Goal: Contribute content

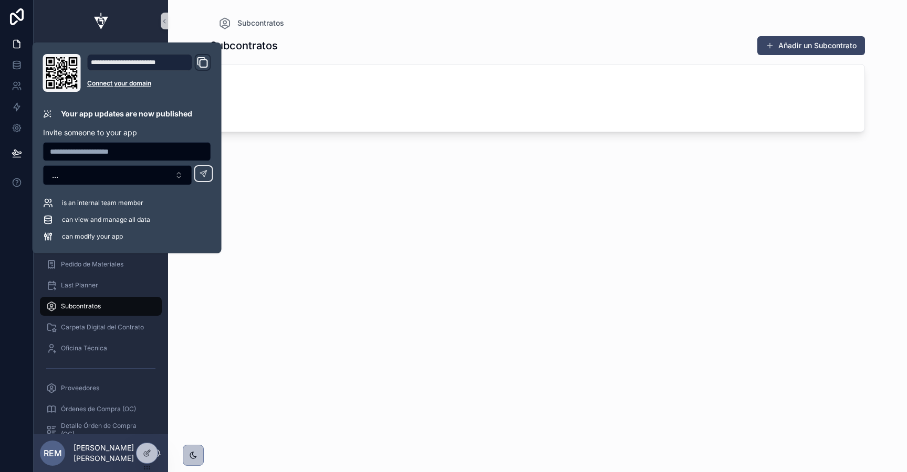
click at [282, 286] on div "Subcontratos Añadir un Subcontrato" at bounding box center [537, 244] width 655 height 430
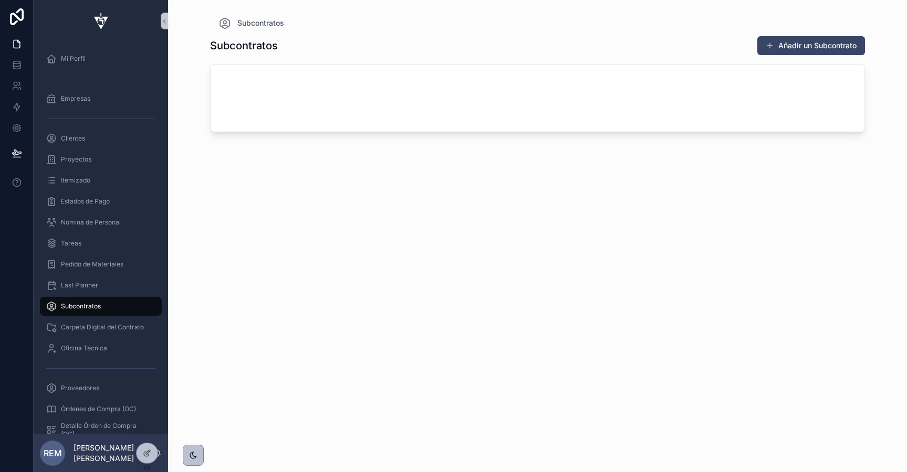
click at [70, 300] on div "Subcontratos" at bounding box center [100, 306] width 109 height 17
click at [72, 304] on span "Subcontratos" at bounding box center [81, 306] width 40 height 8
click at [780, 47] on button "Añadir un Subcontrato" at bounding box center [811, 45] width 108 height 19
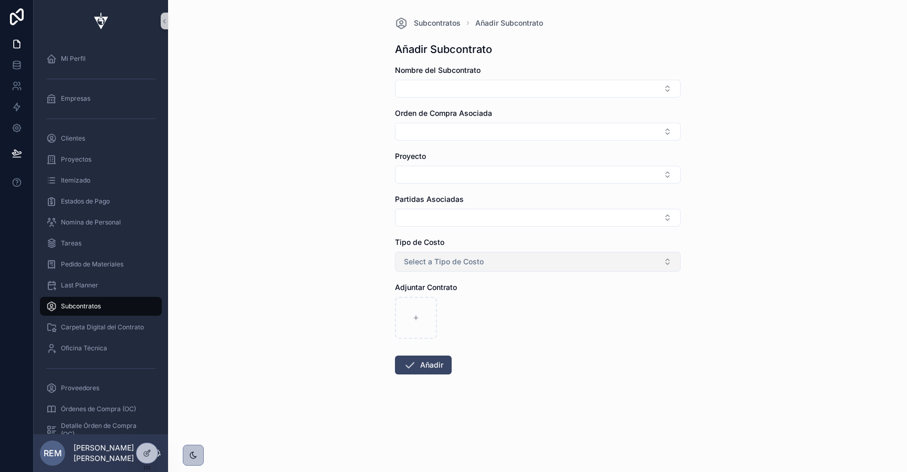
click at [419, 259] on span "Select a Tipo de Costo" at bounding box center [444, 262] width 80 height 10
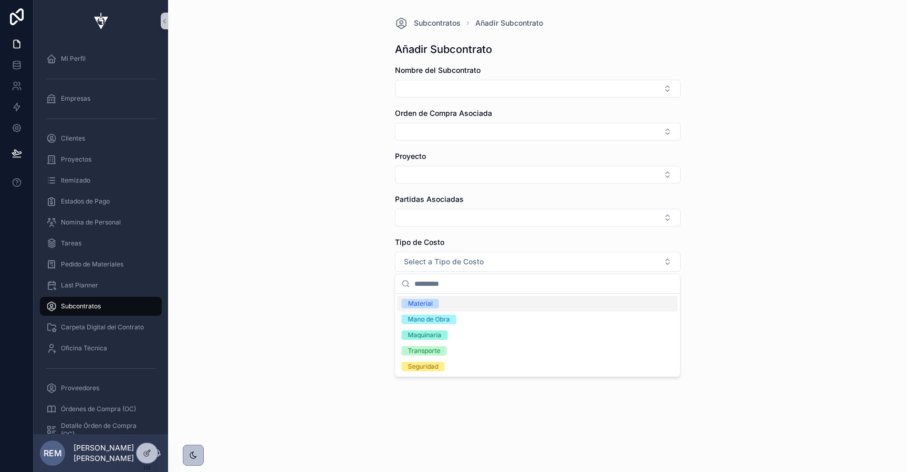
click at [379, 210] on div "Subcontratos Añadir Subcontrato Añadir Subcontrato Nombre del Subcontrato Orden…" at bounding box center [537, 236] width 739 height 472
